Goal: Information Seeking & Learning: Learn about a topic

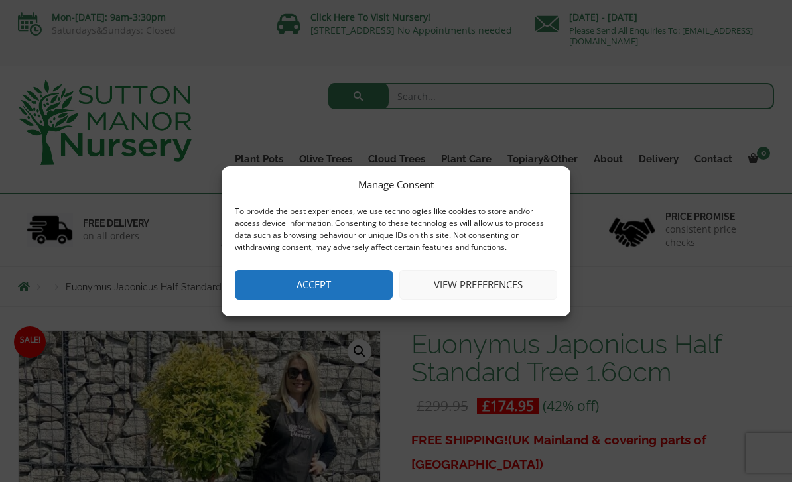
click at [314, 284] on button "Accept" at bounding box center [314, 285] width 158 height 30
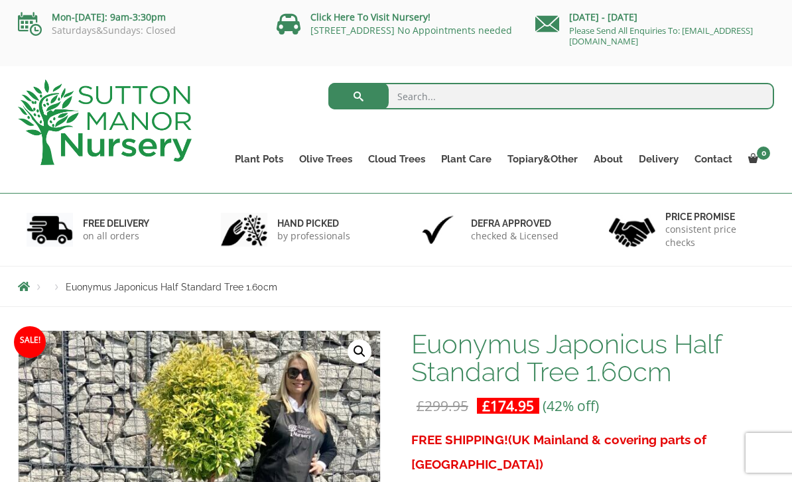
click at [385, 294] on div "Products Euonymus Japonicus Half Standard Tree 1.60cm" at bounding box center [396, 287] width 776 height 40
click at [54, 290] on li "Products" at bounding box center [57, 288] width 18 height 8
click at [37, 290] on li "Breadcrumbs" at bounding box center [33, 286] width 30 height 11
click at [27, 284] on span "Breadcrumbs" at bounding box center [24, 286] width 12 height 11
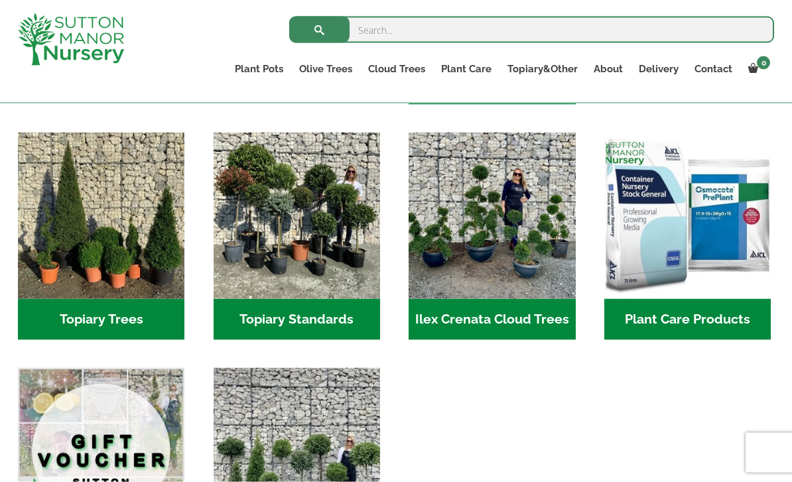
scroll to position [914, 0]
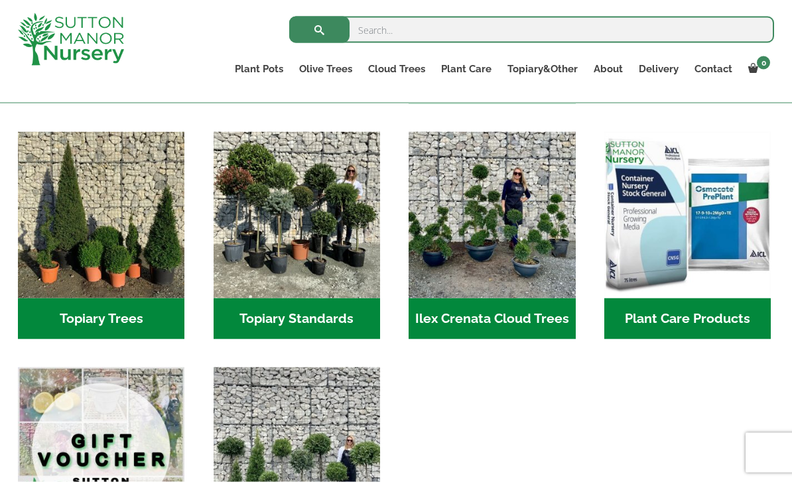
click at [277, 298] on h2 "Topiary Standards (5)" at bounding box center [296, 318] width 166 height 41
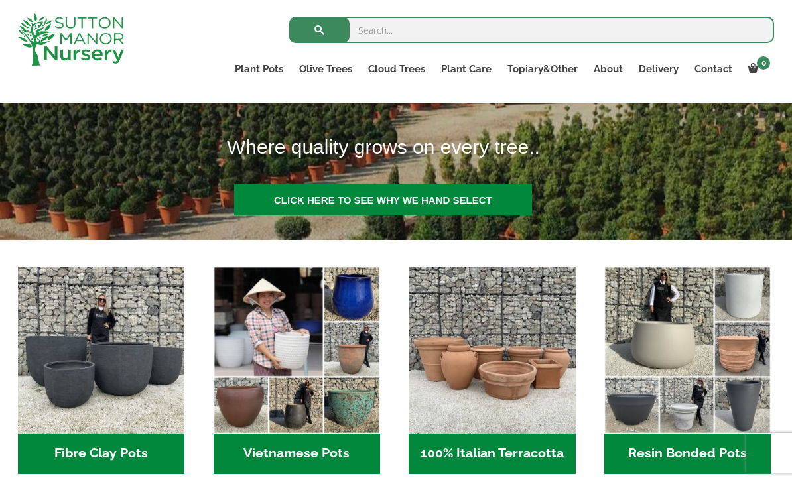
scroll to position [0, 0]
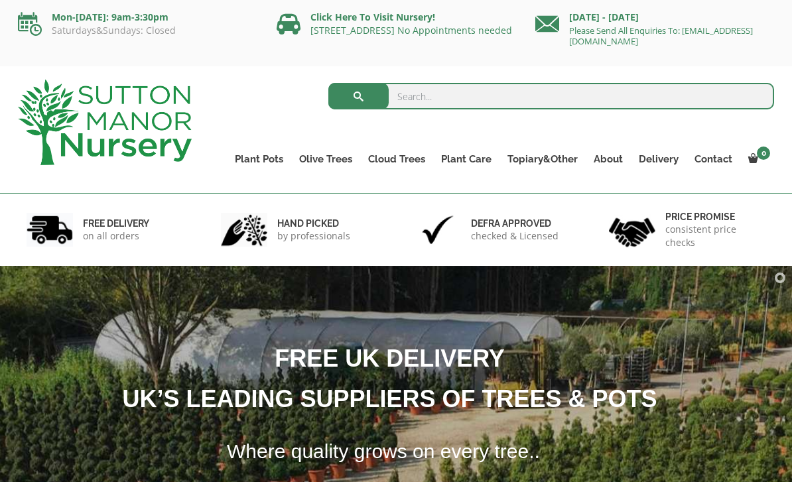
click at [546, 158] on link "Topiary&Other" at bounding box center [542, 159] width 86 height 19
click at [0, 0] on ul "Palm Trees Ilex Crenata Laurus Nobilis Bay Trees Bay Trees (Laurus Nobilis) Lig…" at bounding box center [0, 0] width 0 height 0
click at [548, 155] on link "Topiary&Other" at bounding box center [542, 159] width 86 height 19
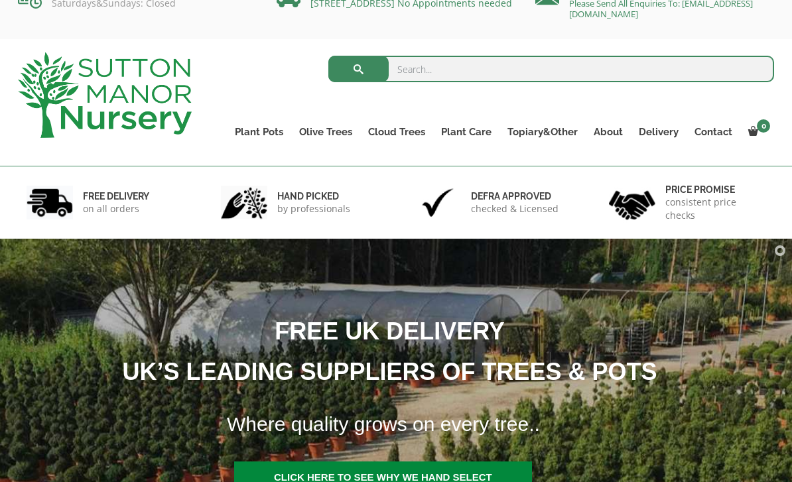
scroll to position [31, 0]
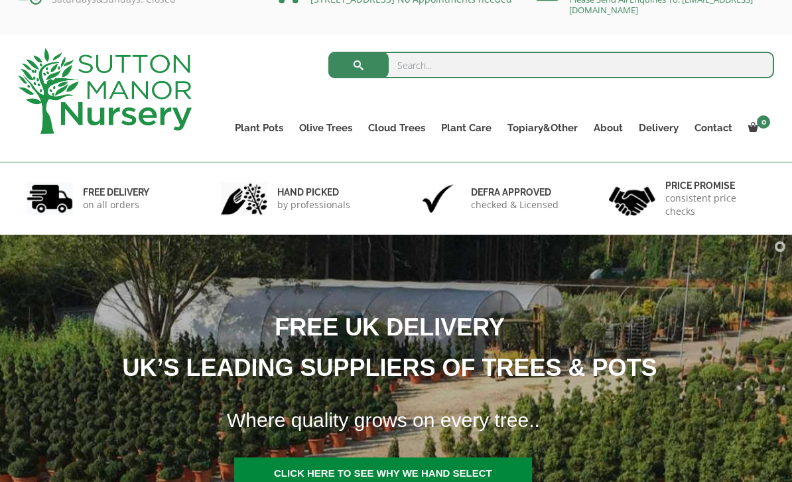
click at [0, 0] on link "Castlewellan (Cupressus)" at bounding box center [0, 0] width 0 height 0
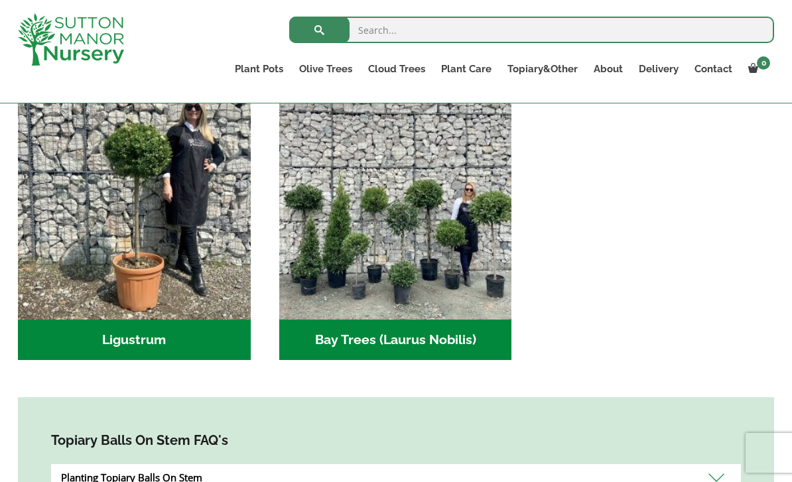
scroll to position [320, 0]
